Goal: Task Accomplishment & Management: Manage account settings

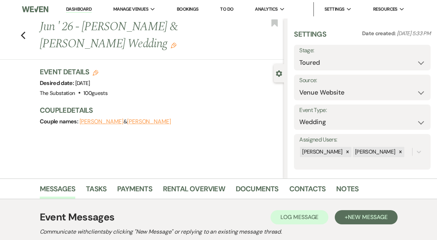
select select "5"
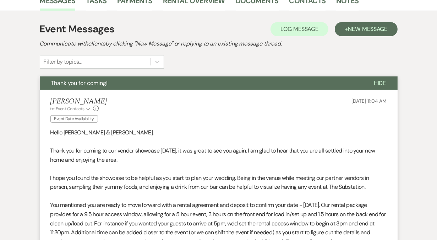
scroll to position [185, 0]
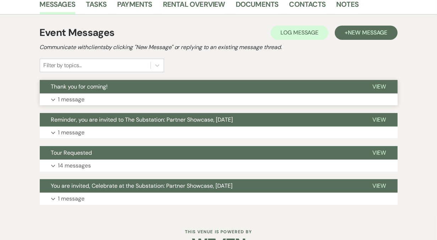
click at [122, 99] on button "Expand 1 message" at bounding box center [219, 99] width 358 height 12
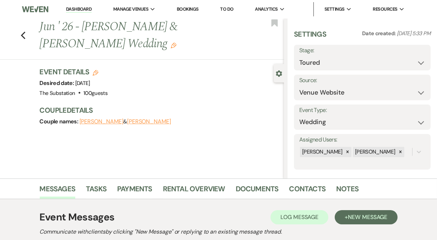
click at [83, 10] on link "Dashboard" at bounding box center [79, 9] width 26 height 7
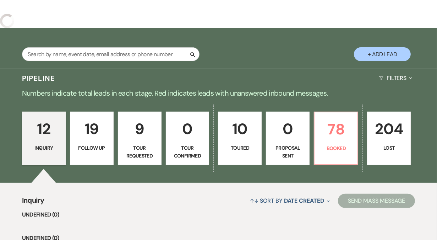
scroll to position [103, 0]
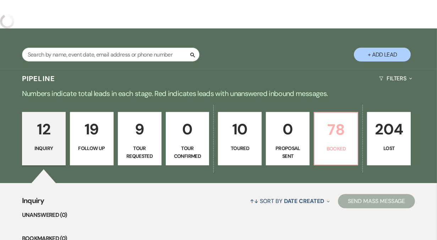
click at [342, 140] on link "78 Booked" at bounding box center [336, 138] width 44 height 53
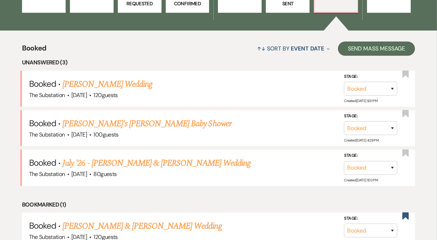
scroll to position [267, 0]
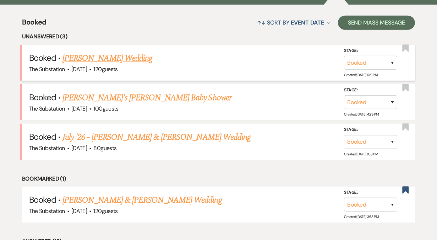
click at [107, 57] on link "Gina Patterson's Wedding" at bounding box center [108, 58] width 90 height 13
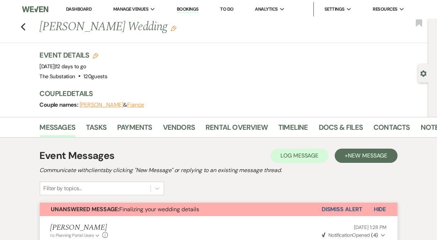
click at [348, 206] on button "Dismiss Alert" at bounding box center [342, 208] width 41 height 13
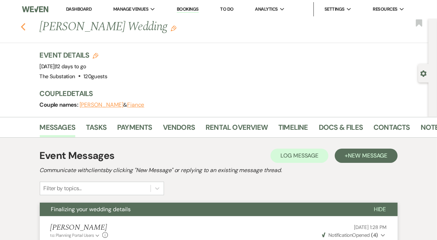
click at [21, 28] on icon "Previous" at bounding box center [23, 27] width 5 height 9
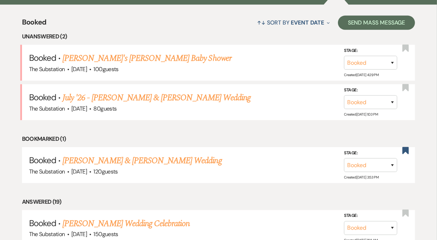
scroll to position [268, 0]
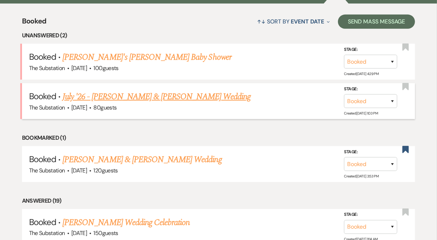
click at [138, 97] on link "July '26 - Daniel Callahan & Ashe's Wedding" at bounding box center [157, 96] width 188 height 13
